Goal: Find specific page/section: Find specific page/section

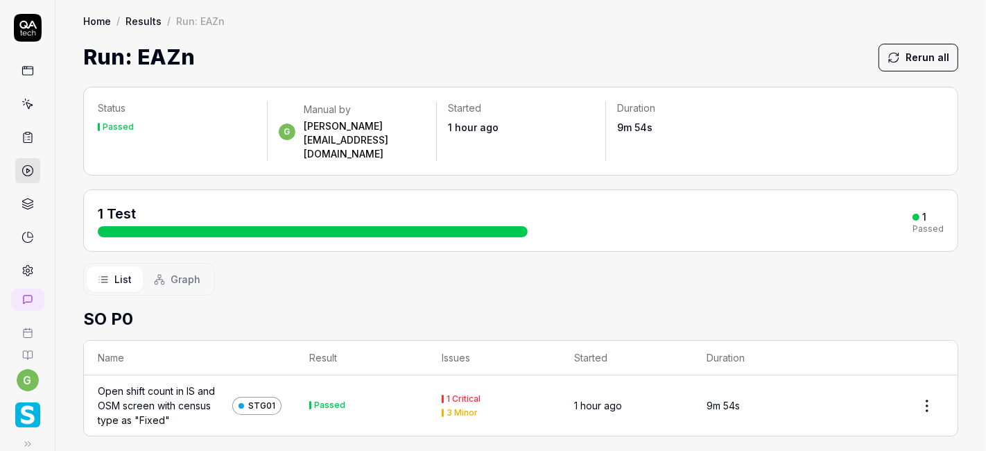
click at [26, 111] on link at bounding box center [27, 104] width 25 height 25
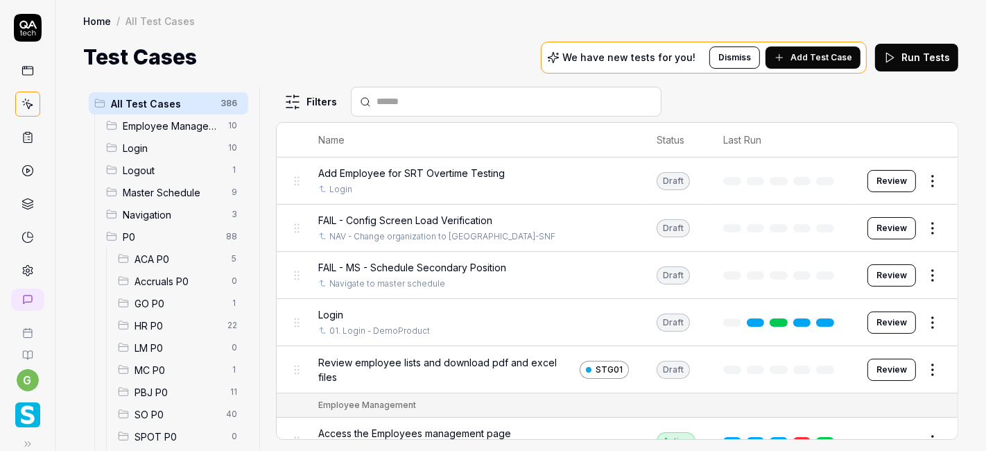
click at [157, 417] on span "SO P0" at bounding box center [176, 414] width 83 height 15
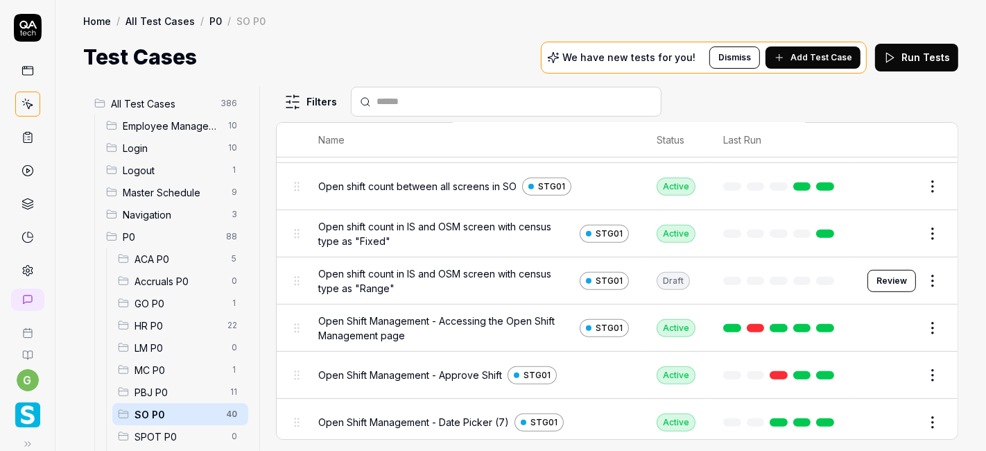
scroll to position [585, 0]
